Goal: Navigation & Orientation: Find specific page/section

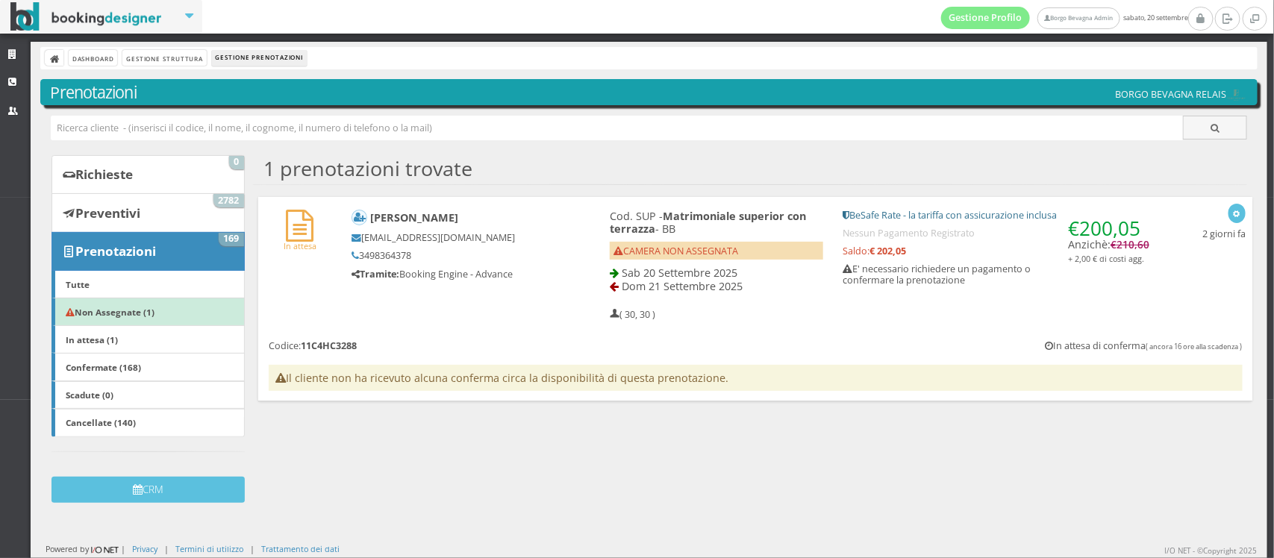
click at [573, 153] on div "1 prenotazioni trovate Torna alle prenotazioni" at bounding box center [750, 165] width 994 height 31
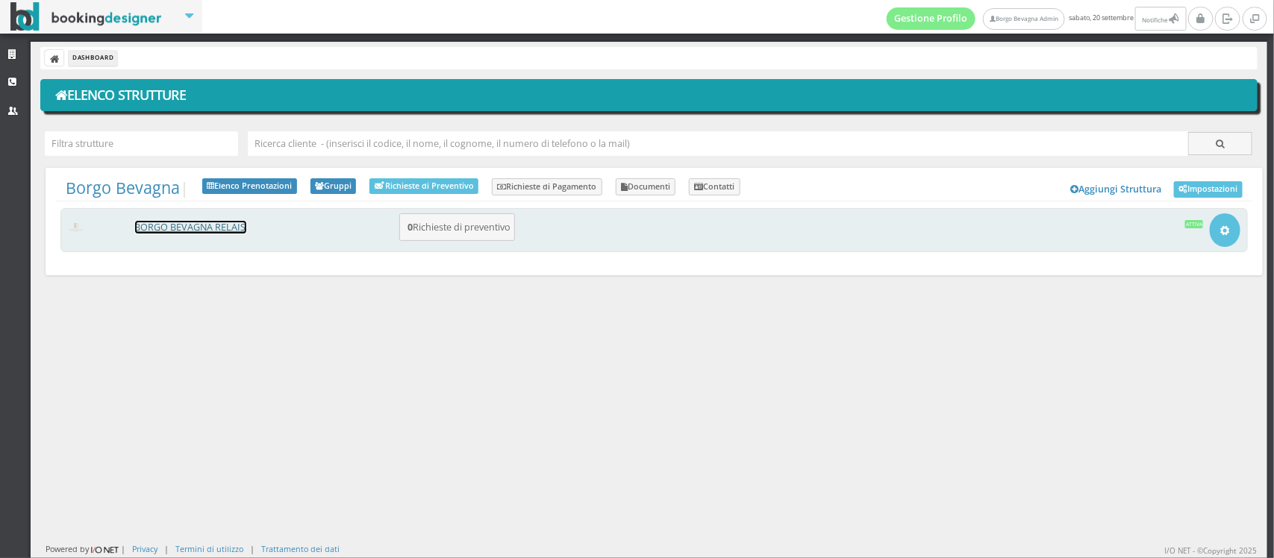
click at [181, 225] on link "BORGO BEVAGNA RELAIS" at bounding box center [190, 227] width 111 height 13
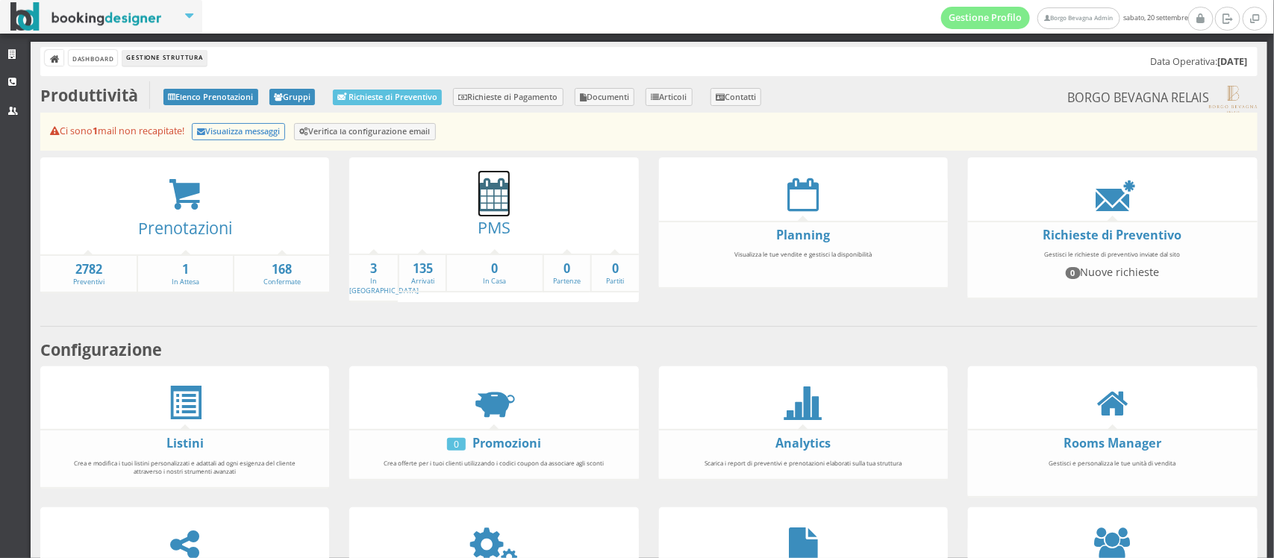
click at [483, 194] on icon at bounding box center [493, 195] width 31 height 34
